Goal: Information Seeking & Learning: Find specific fact

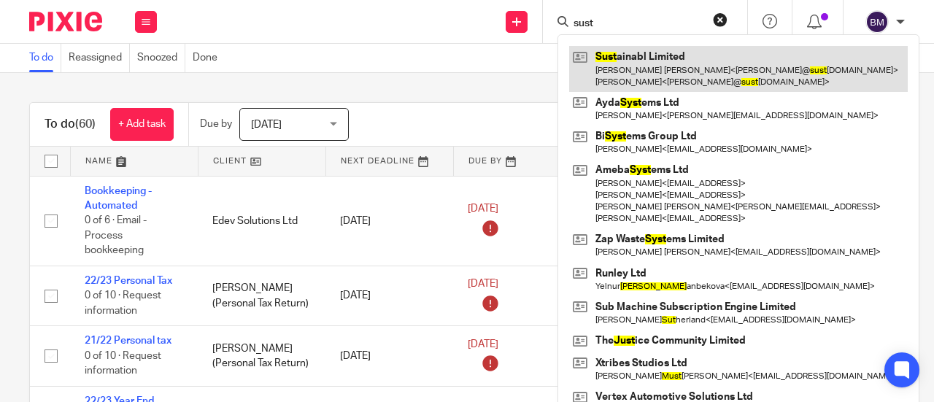
type input "sust"
click at [657, 61] on link at bounding box center [738, 68] width 339 height 45
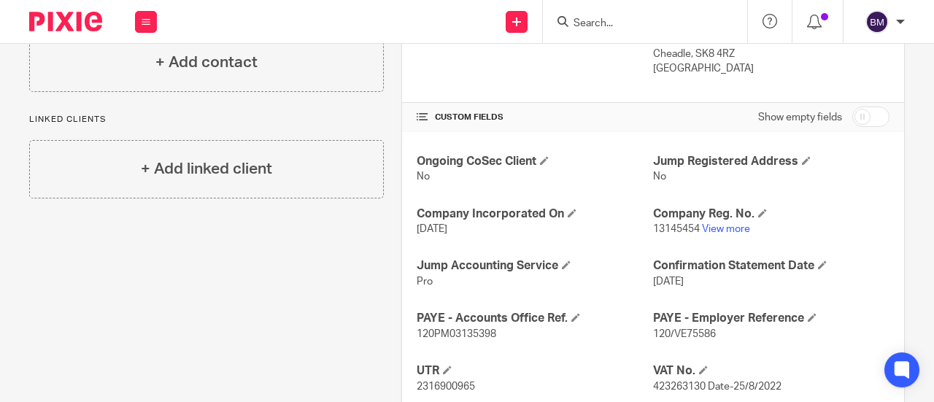
scroll to position [611, 0]
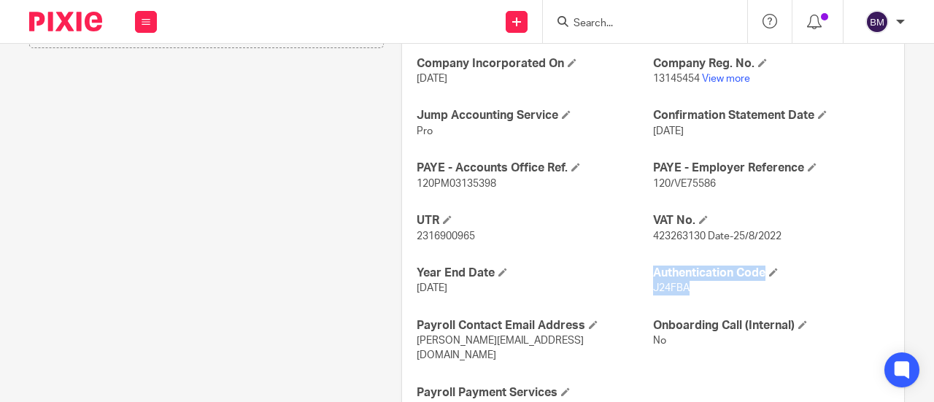
drag, startPoint x: 679, startPoint y: 266, endPoint x: 643, endPoint y: 269, distance: 35.9
click at [643, 269] on div "Ongoing CoSec Client No Jump Registered Address No Company Incorporated On 20 J…" at bounding box center [653, 210] width 502 height 456
click at [705, 281] on p "J24FBA" at bounding box center [771, 288] width 237 height 15
drag, startPoint x: 683, startPoint y: 272, endPoint x: 647, endPoint y: 272, distance: 35.8
click at [653, 281] on p "J24FBA" at bounding box center [771, 288] width 237 height 15
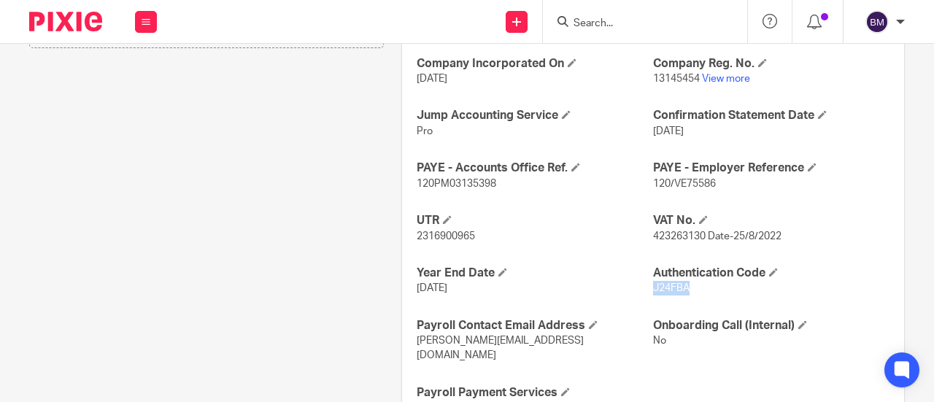
copy span "J24FBA"
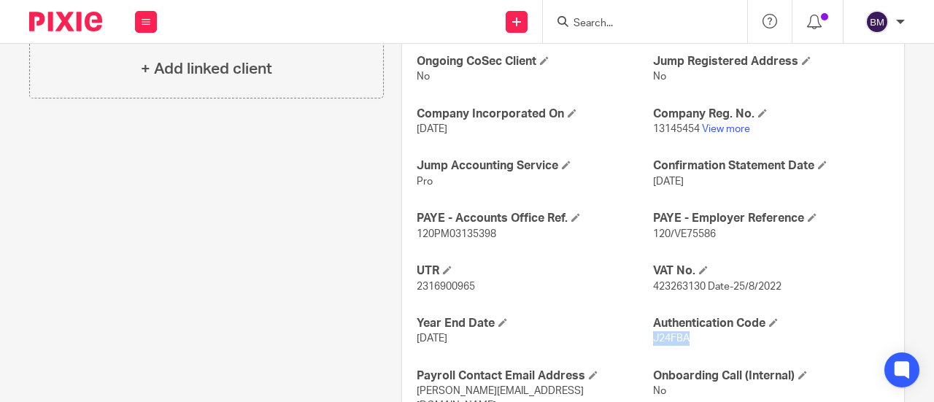
scroll to position [591, 0]
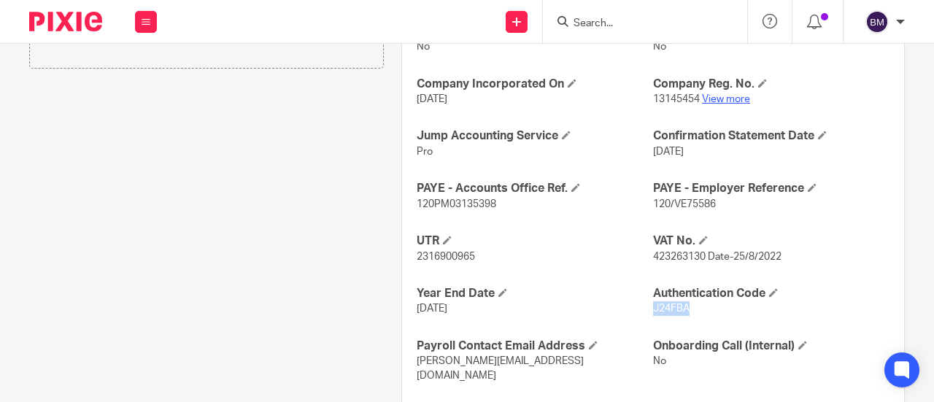
click at [702, 94] on link "View more" at bounding box center [726, 99] width 48 height 10
click at [723, 94] on link "View more" at bounding box center [726, 99] width 48 height 10
drag, startPoint x: 557, startPoint y: 296, endPoint x: 532, endPoint y: 281, distance: 28.8
click at [552, 301] on p "[DATE]" at bounding box center [535, 308] width 237 height 15
drag, startPoint x: 419, startPoint y: 240, endPoint x: 388, endPoint y: 242, distance: 31.4
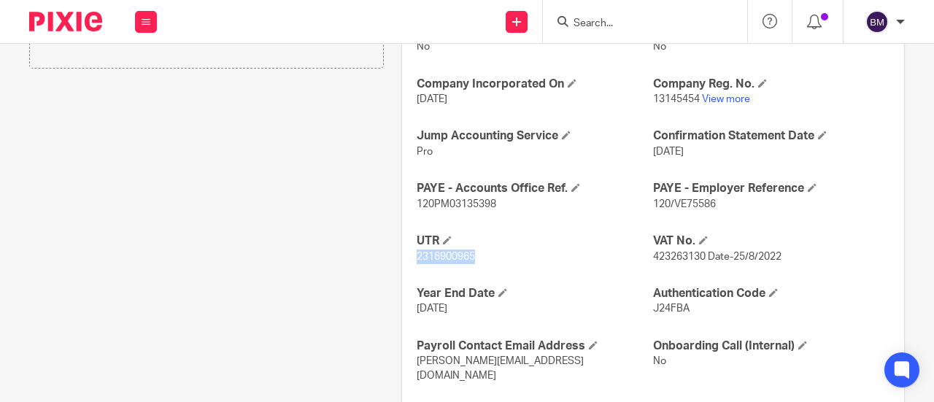
click at [388, 242] on div "More details Client manager Beata Mazurek Beata Mazurek Aashish A Abinandhana P…" at bounding box center [644, 12] width 521 height 894
copy span "2316900965"
click at [310, 191] on div "Client contacts David Robert Thomas (Managing Director) 07717885162 david@susta…" at bounding box center [198, 12] width 372 height 894
drag, startPoint x: 692, startPoint y: 81, endPoint x: 645, endPoint y: 81, distance: 46.7
click at [653, 94] on span "13145454" at bounding box center [676, 99] width 47 height 10
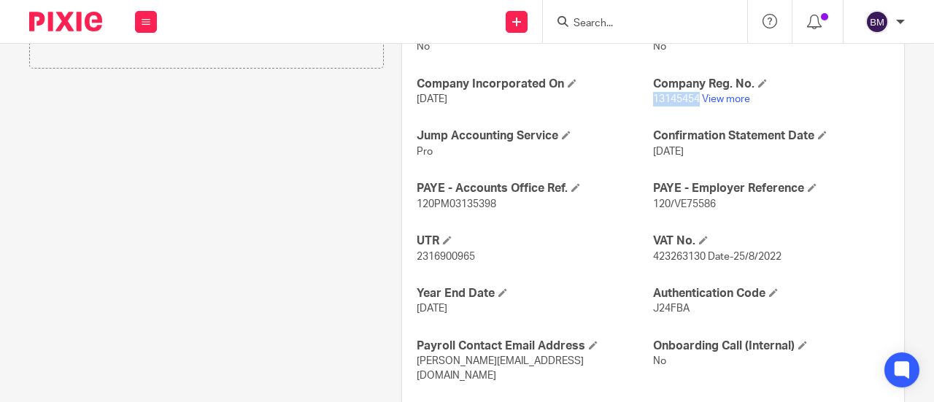
copy span "13145454"
drag, startPoint x: 707, startPoint y: 187, endPoint x: 673, endPoint y: 185, distance: 33.6
click at [664, 199] on span "120/VE75586" at bounding box center [684, 204] width 63 height 10
copy span "/VE75586"
click at [720, 197] on p "120/VE75586" at bounding box center [771, 204] width 237 height 15
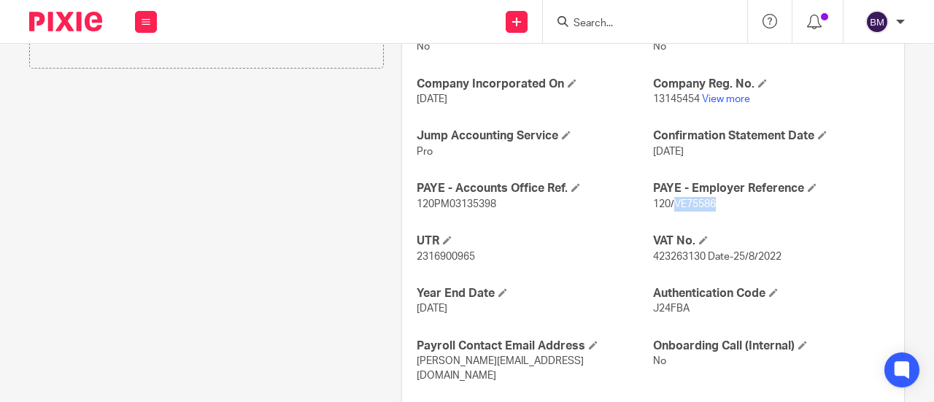
drag, startPoint x: 710, startPoint y: 187, endPoint x: 670, endPoint y: 188, distance: 39.4
click at [670, 199] on span "120/VE75586" at bounding box center [684, 204] width 63 height 10
copy span "VE75586"
drag, startPoint x: 508, startPoint y: 213, endPoint x: 495, endPoint y: 199, distance: 19.1
click at [504, 212] on div "Ongoing CoSec Client No Jump Registered Address No Company Incorporated On 20 J…" at bounding box center [653, 230] width 502 height 456
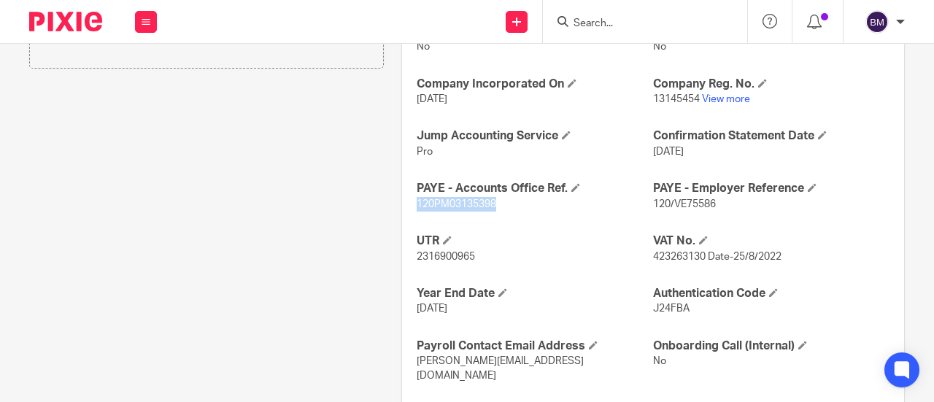
drag, startPoint x: 494, startPoint y: 187, endPoint x: 409, endPoint y: 186, distance: 85.4
click at [409, 186] on div "Ongoing CoSec Client No Jump Registered Address No Company Incorporated On 20 J…" at bounding box center [653, 230] width 502 height 456
drag, startPoint x: 434, startPoint y: 179, endPoint x: 394, endPoint y: 189, distance: 40.7
click at [394, 189] on div "More details Client manager Beata Mazurek Beata Mazurek Aashish A Abinandhana P…" at bounding box center [644, 12] width 521 height 894
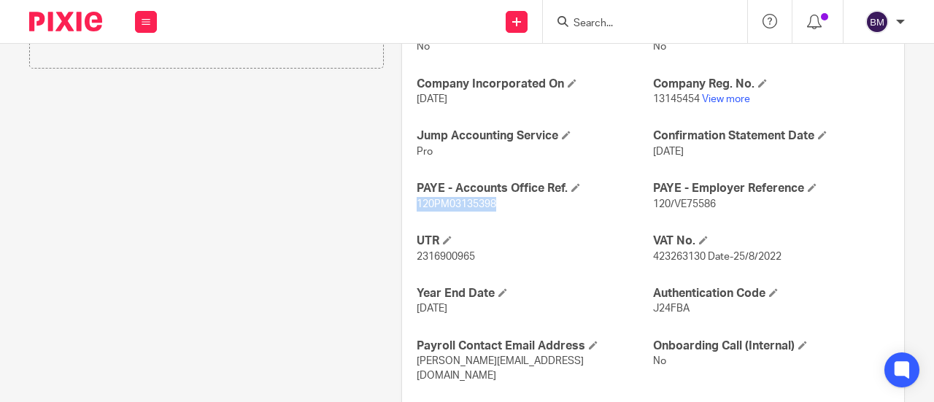
copy span "120PM03135398"
